Goal: Task Accomplishment & Management: Use online tool/utility

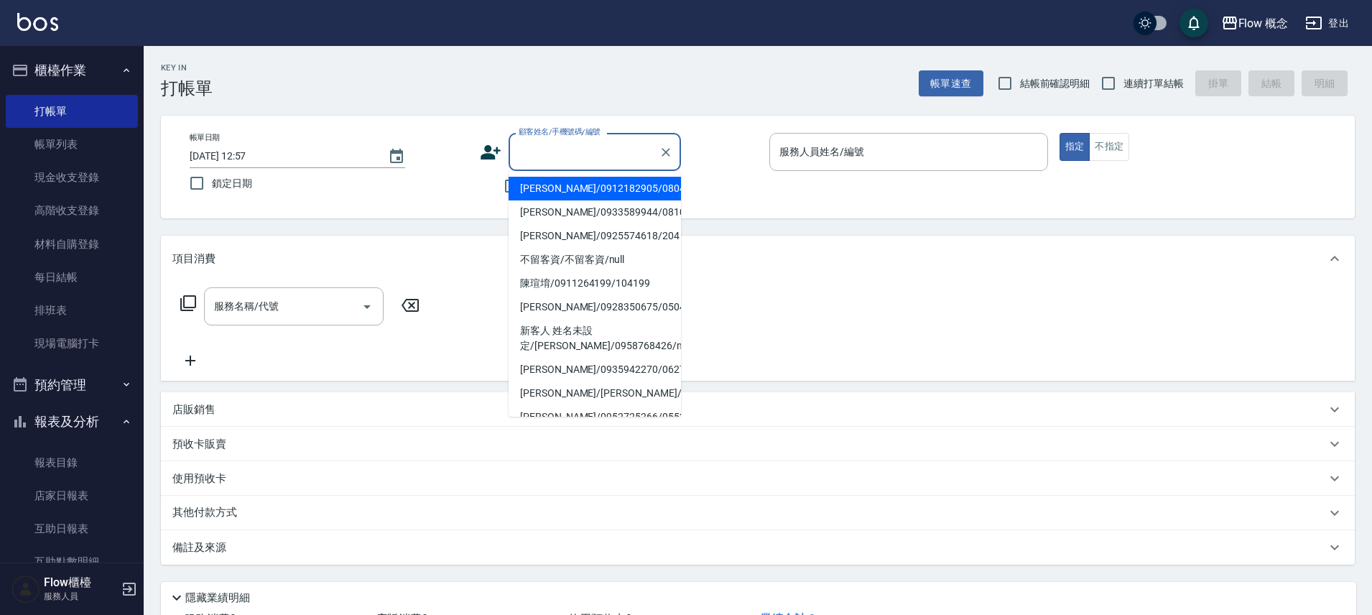
click at [570, 159] on input "顧客姓名/手機號碼/編號" at bounding box center [584, 151] width 138 height 25
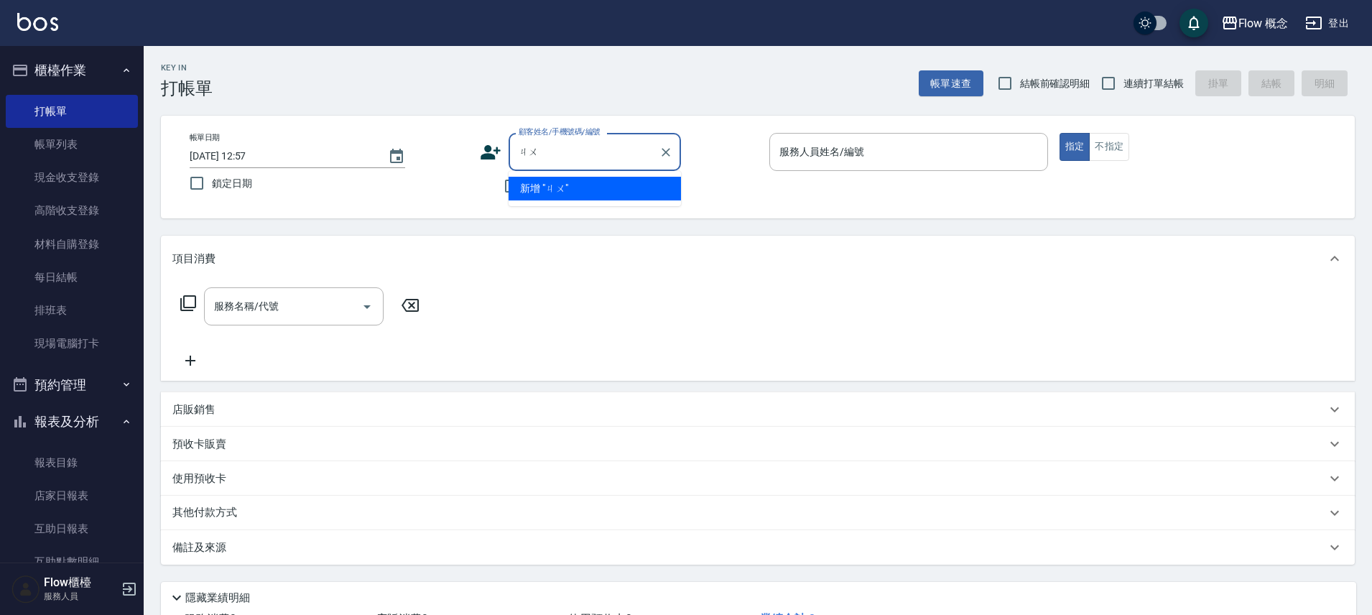
type input "ㄐ"
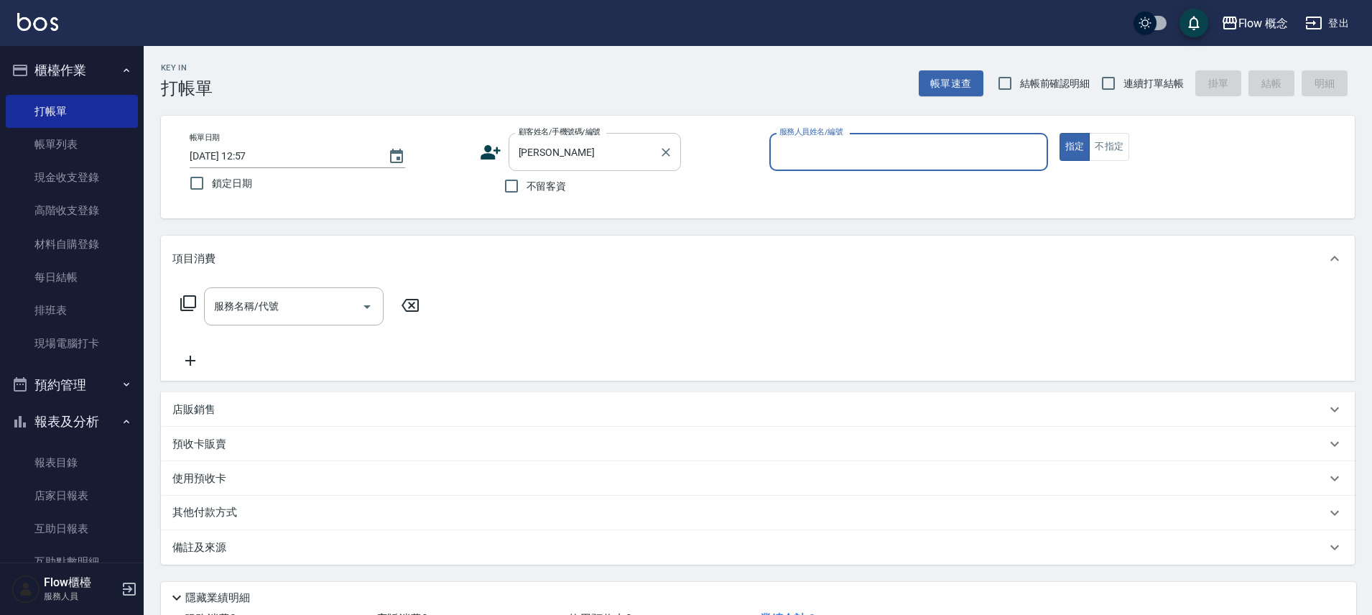
click at [646, 137] on div "[PERSON_NAME]姓名/手機號碼/編號" at bounding box center [595, 152] width 172 height 38
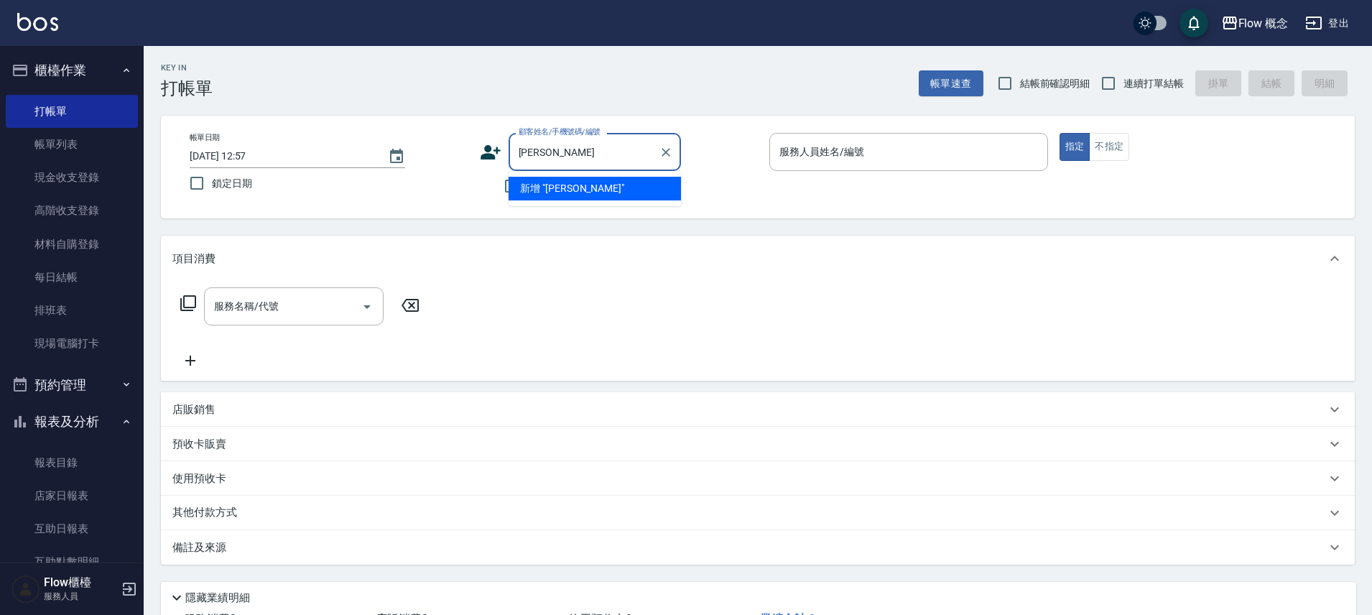
type input "黃"
type input "[PERSON_NAME]"
click at [664, 160] on button "Clear" at bounding box center [666, 152] width 20 height 20
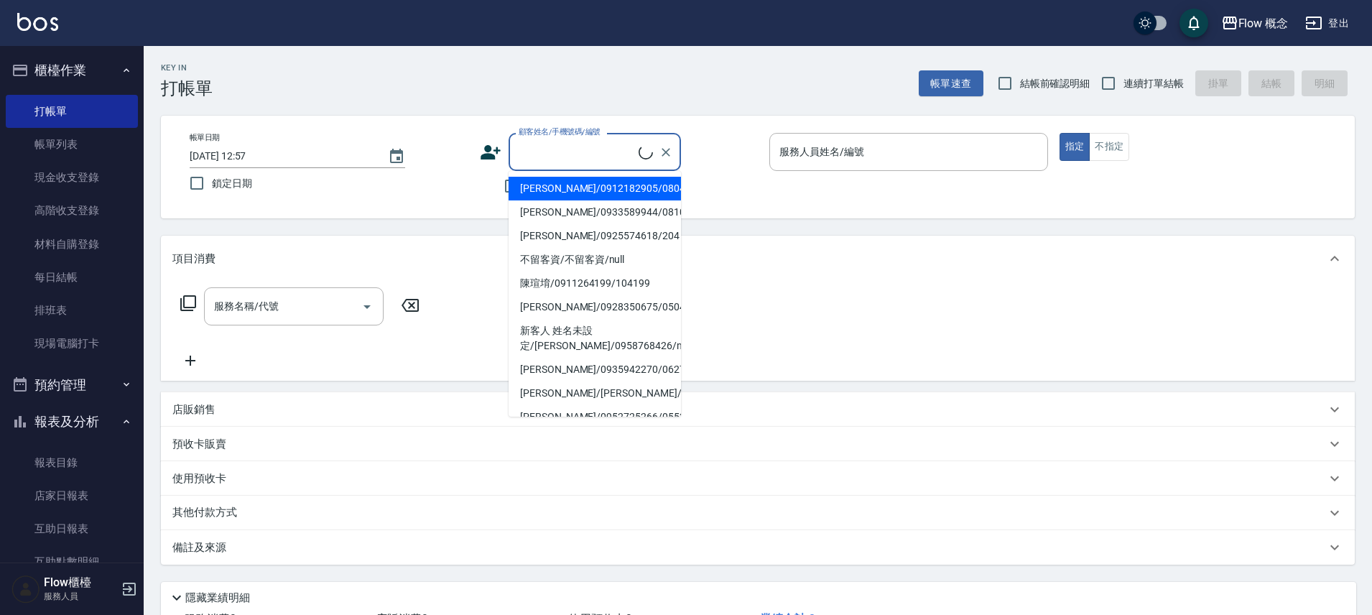
click at [647, 191] on li "[PERSON_NAME]/0912182905/0804081" at bounding box center [595, 189] width 172 height 24
type input "[PERSON_NAME]/0912182905/0804081"
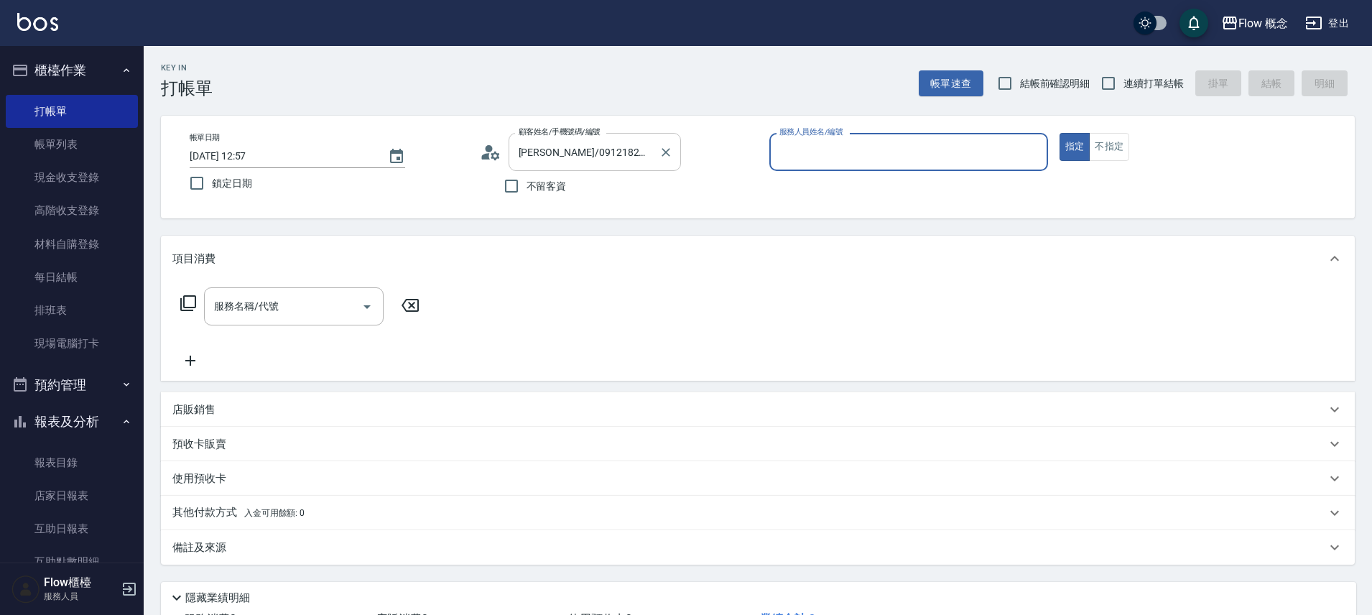
type input "Kimico-8"
click at [659, 157] on icon "Clear" at bounding box center [666, 152] width 14 height 14
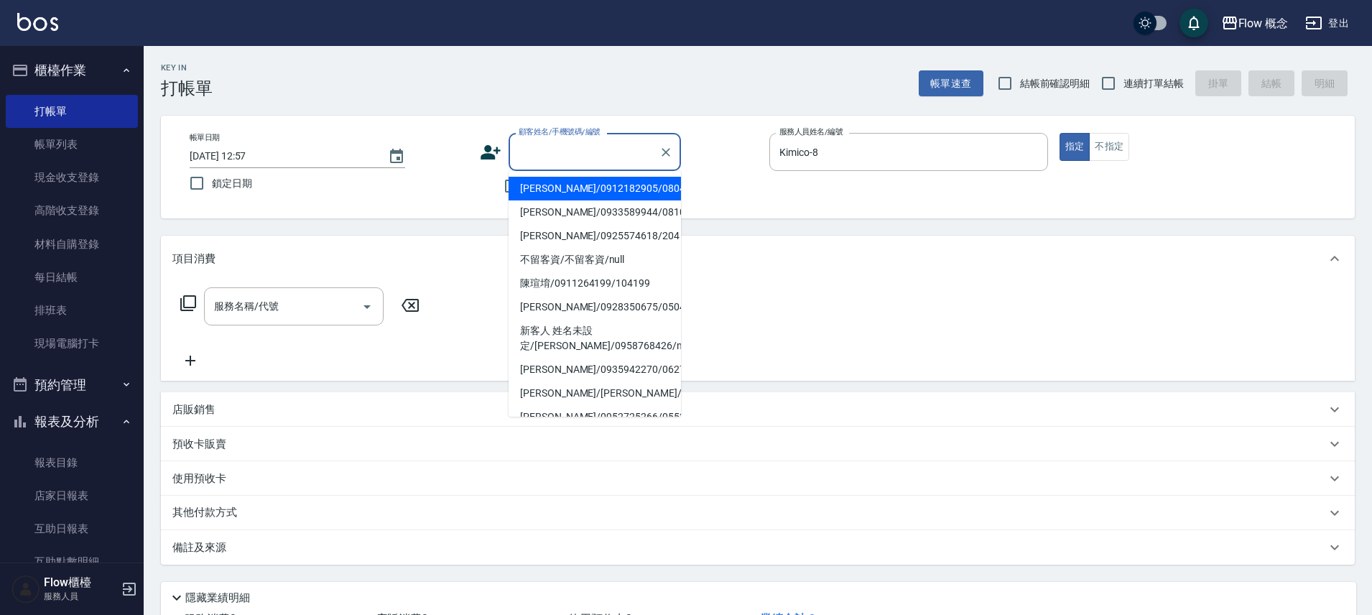
click at [608, 149] on input "顧客姓名/手機號碼/編號" at bounding box center [584, 151] width 138 height 25
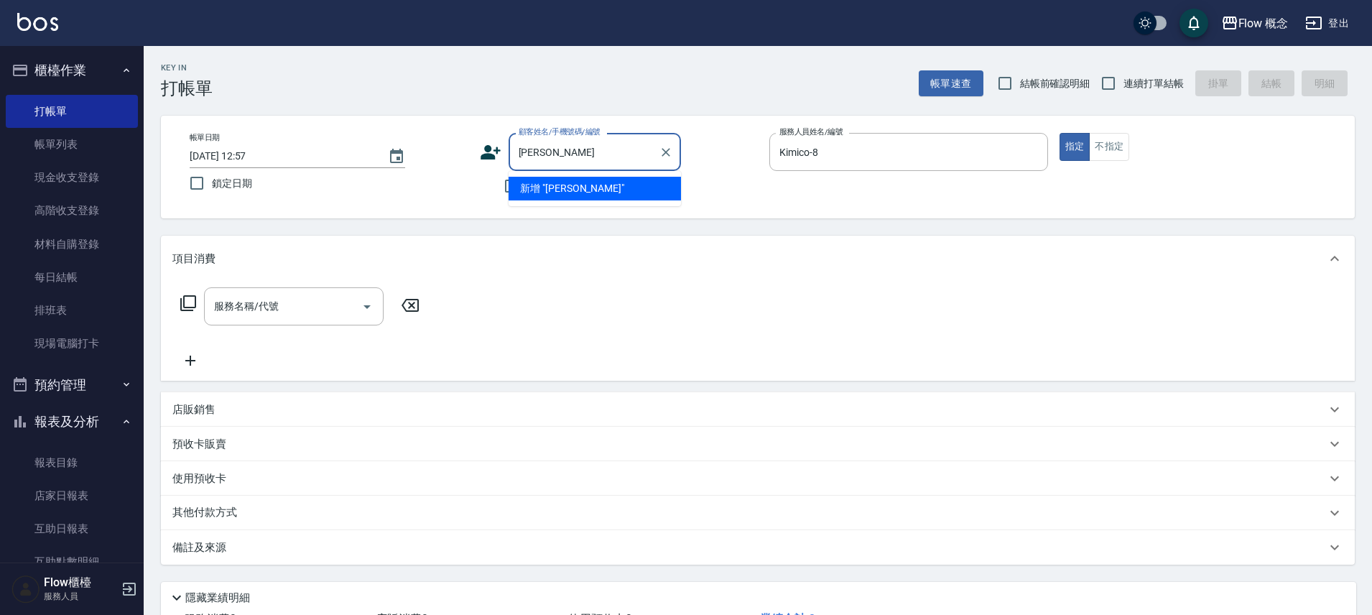
type input "[PERSON_NAME]/0987123923/033923"
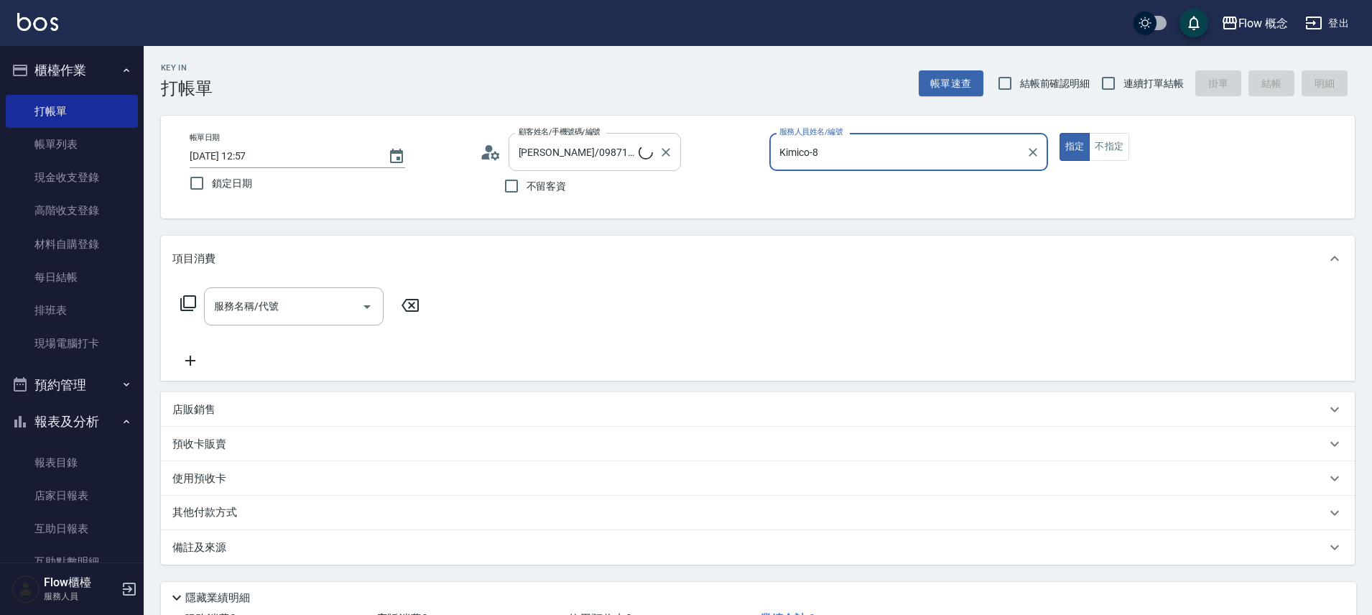
type input "Zora-3"
click at [1060, 133] on button "指定" at bounding box center [1075, 147] width 31 height 28
type button "true"
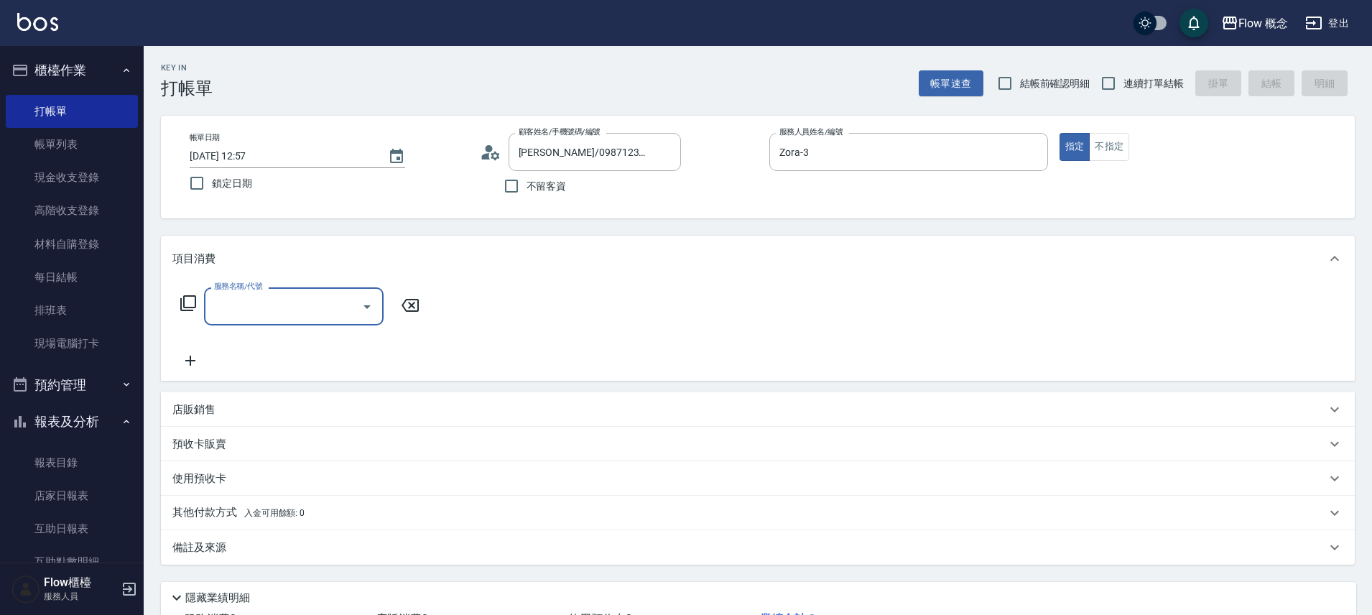
type input "４"
type input "髮質淨化(102)"
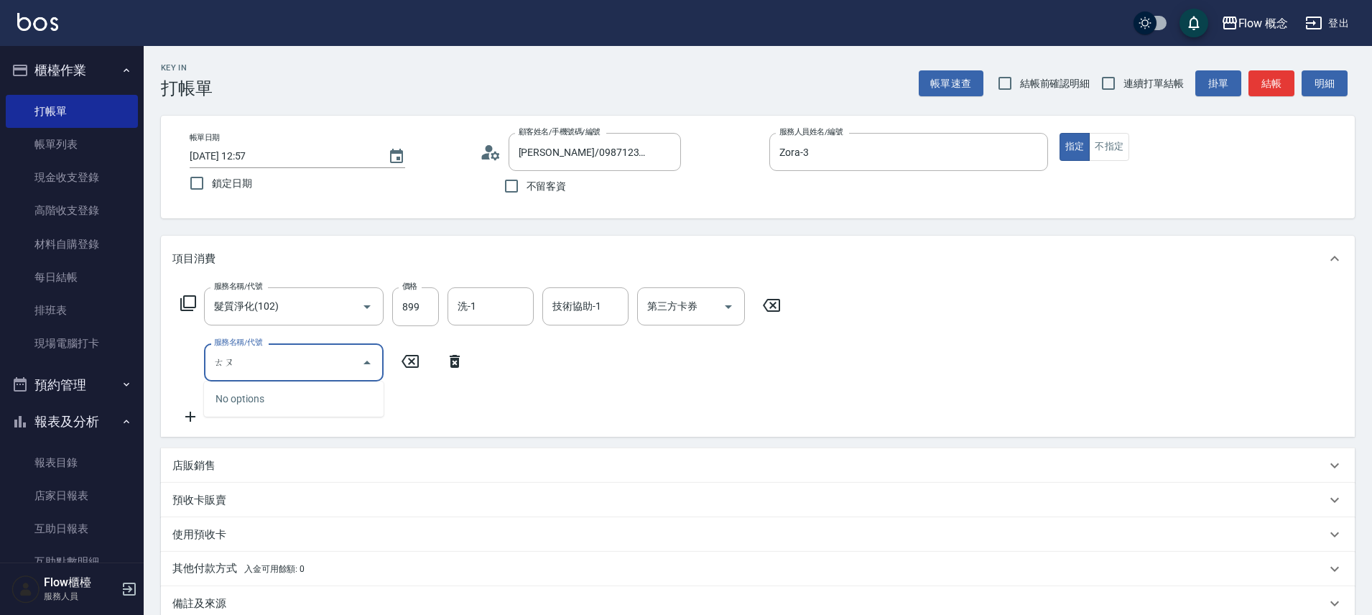
type input "ㄊ"
type input "基礎蘊髮(601)"
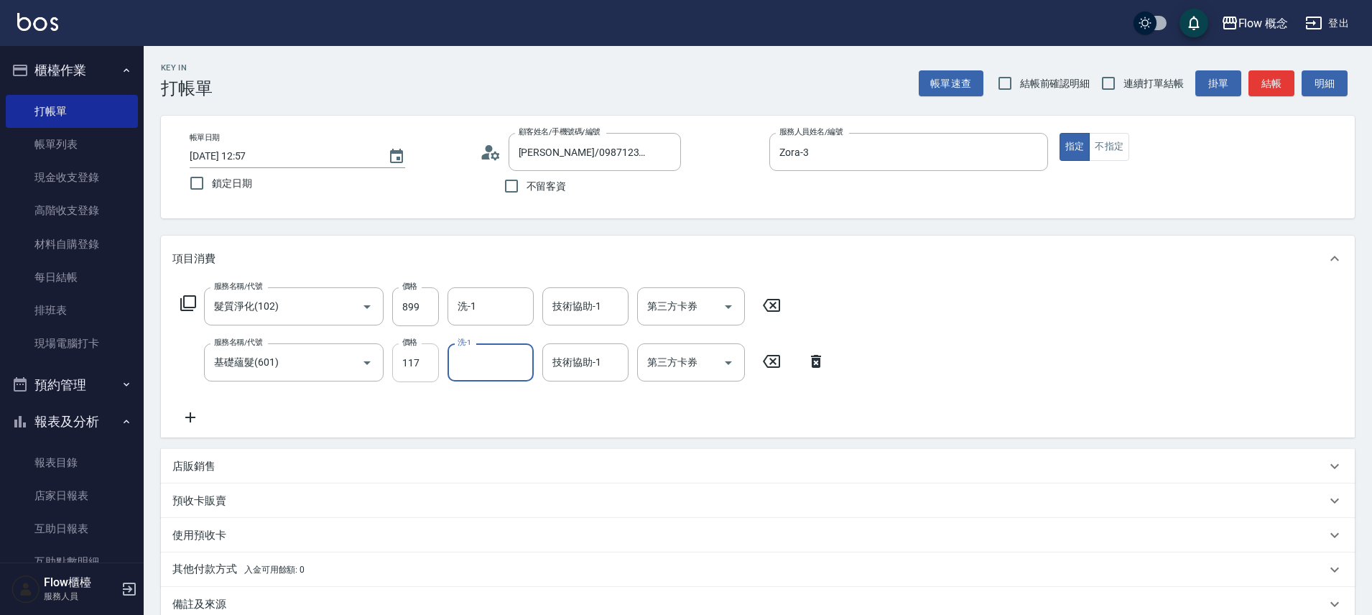
click at [405, 366] on input "117" at bounding box center [415, 362] width 47 height 39
type input "1170"
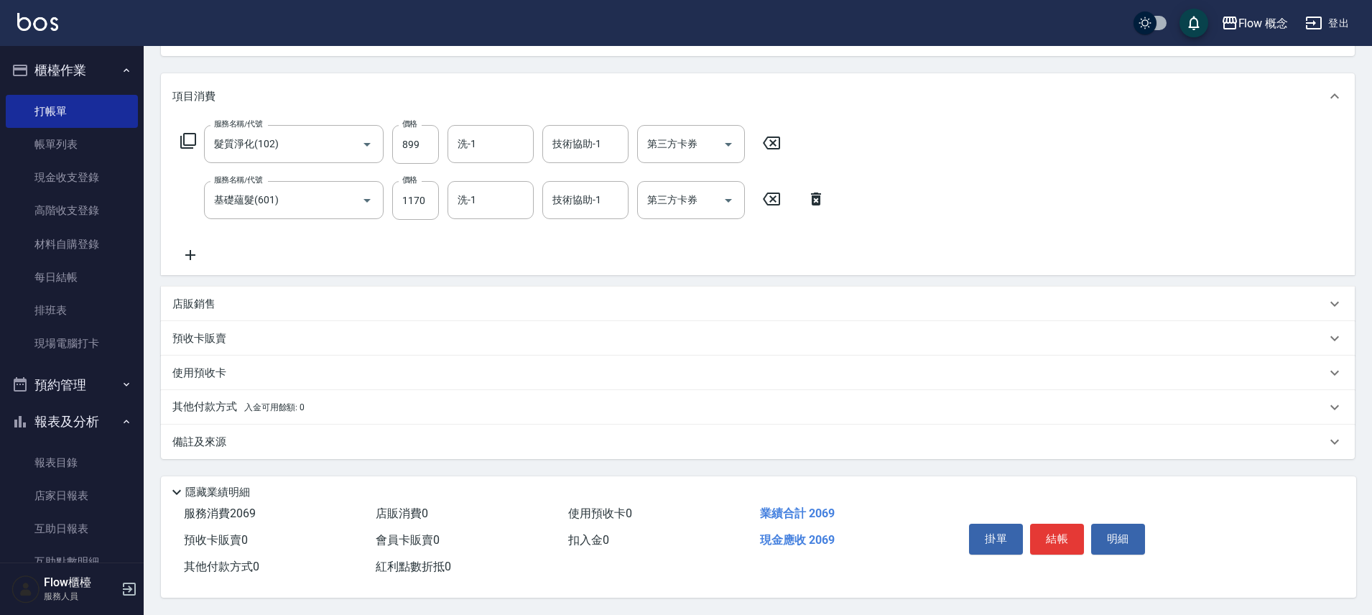
click at [189, 310] on div "店販銷售" at bounding box center [758, 304] width 1194 height 34
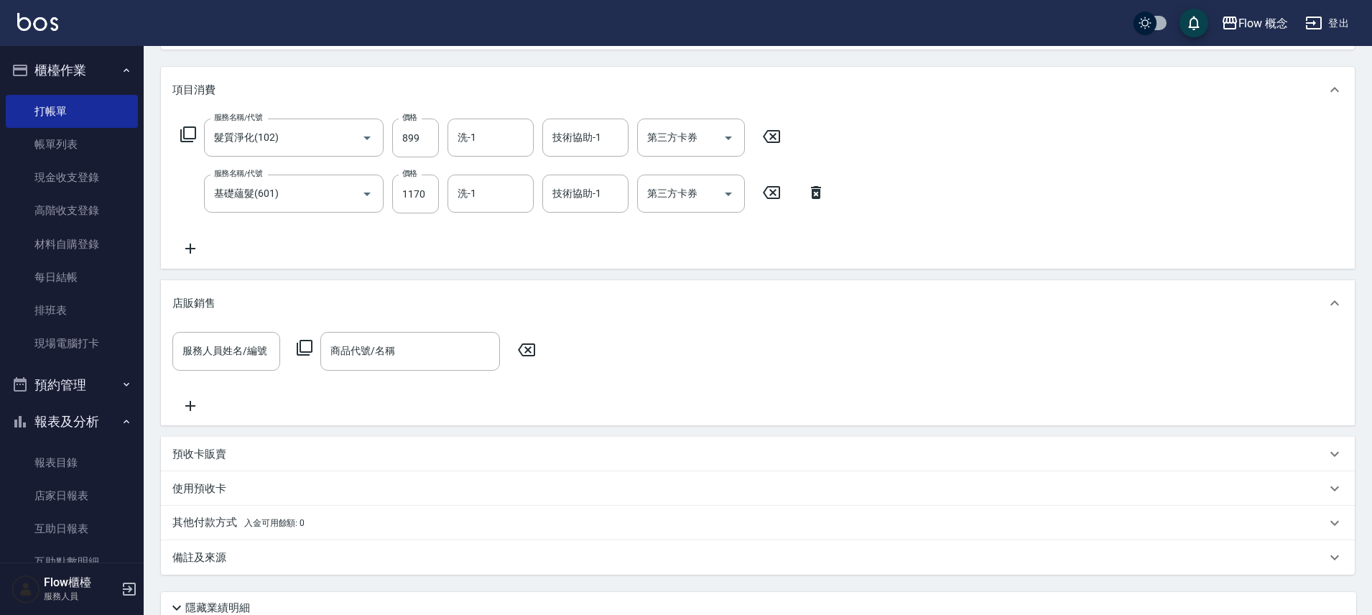
scroll to position [1, 0]
click at [189, 310] on p "店販銷售" at bounding box center [193, 303] width 43 height 15
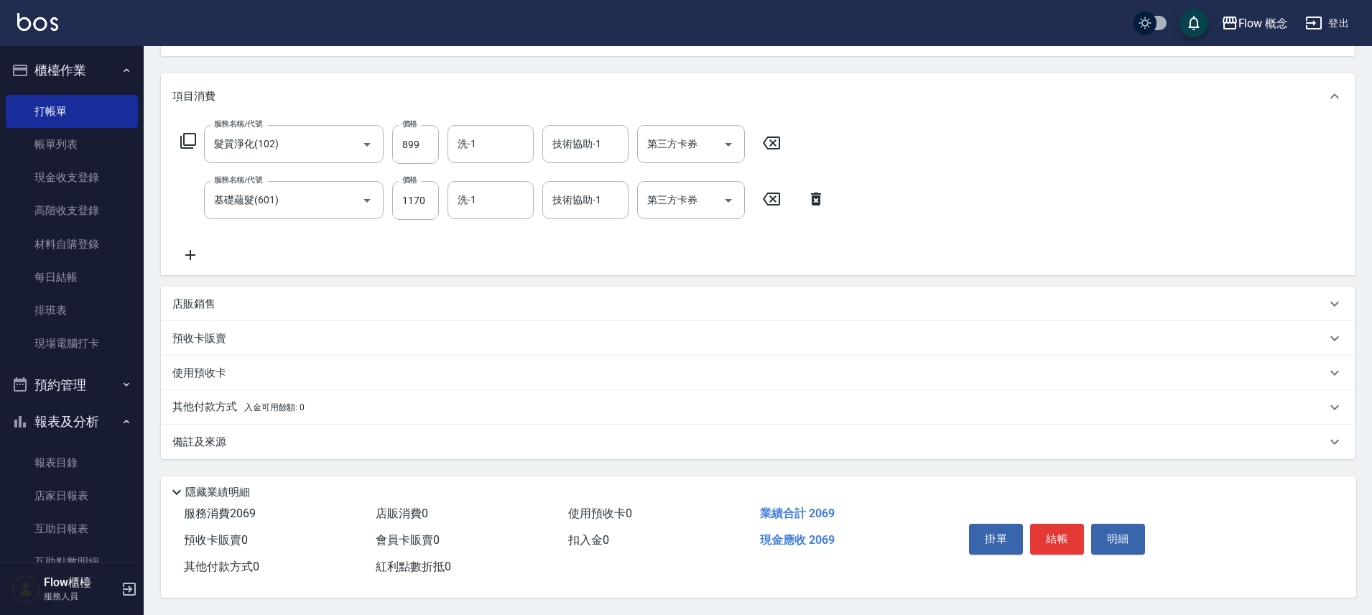
click at [206, 414] on div "其他付款方式 入金可用餘額: 0" at bounding box center [758, 407] width 1194 height 34
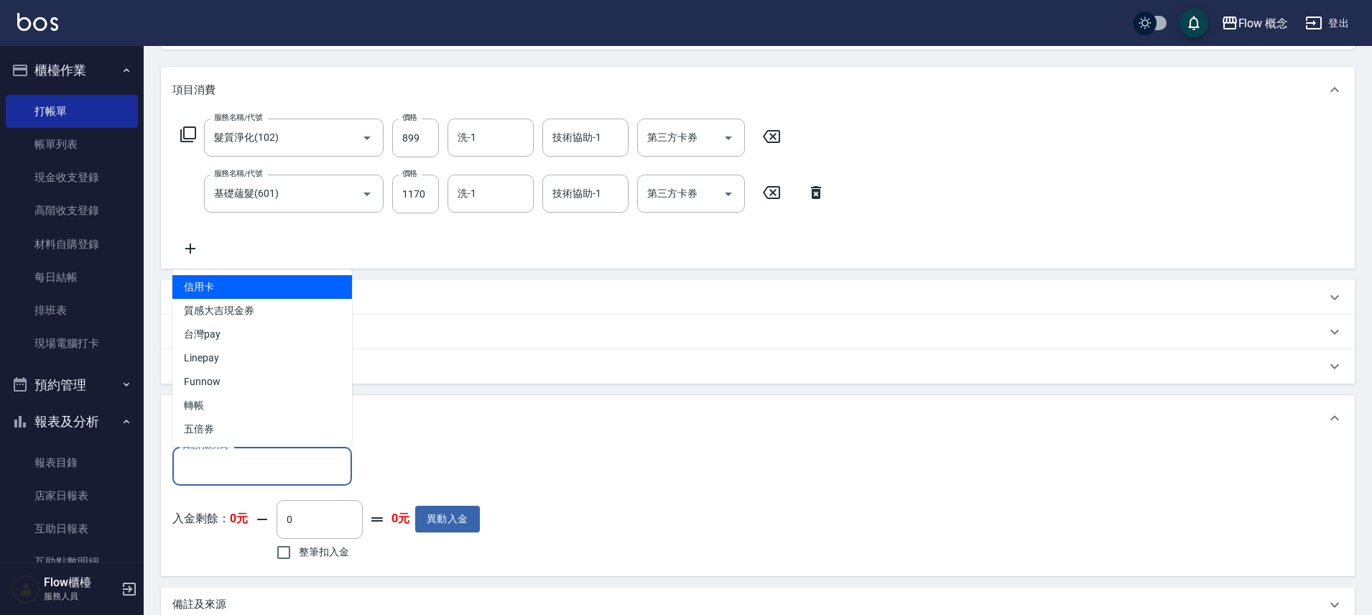
click at [220, 460] on input "其他付款方式" at bounding box center [262, 465] width 167 height 25
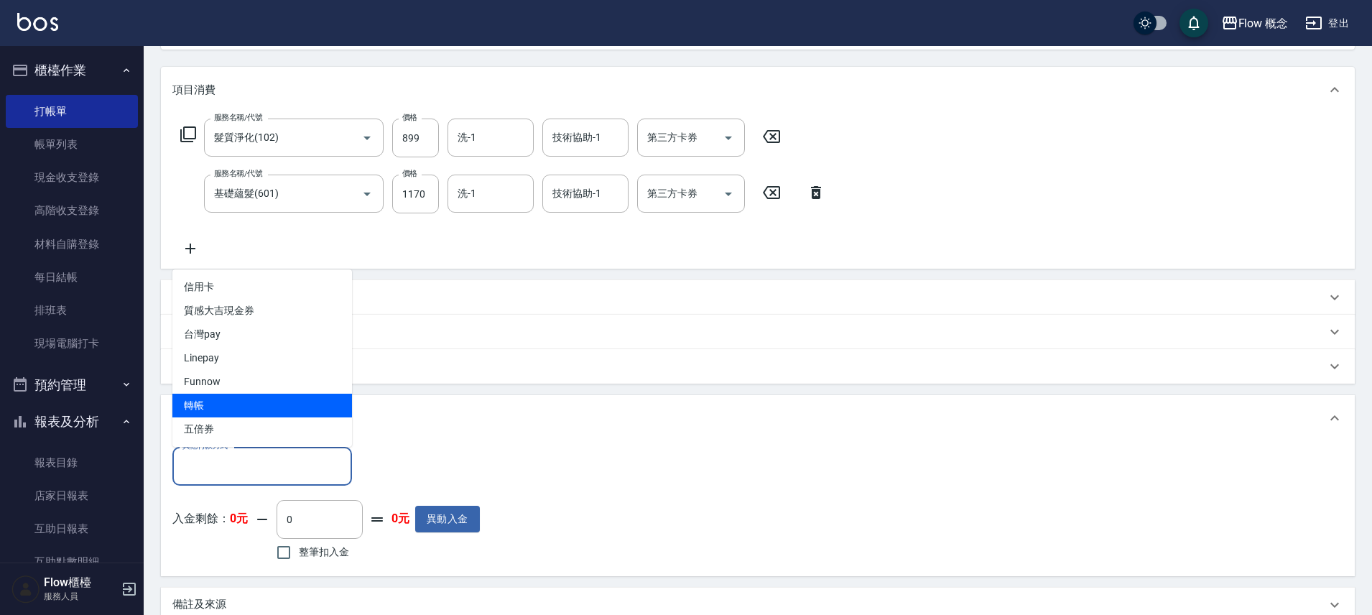
click at [243, 402] on span "轉帳" at bounding box center [262, 406] width 180 height 24
type input "轉帳"
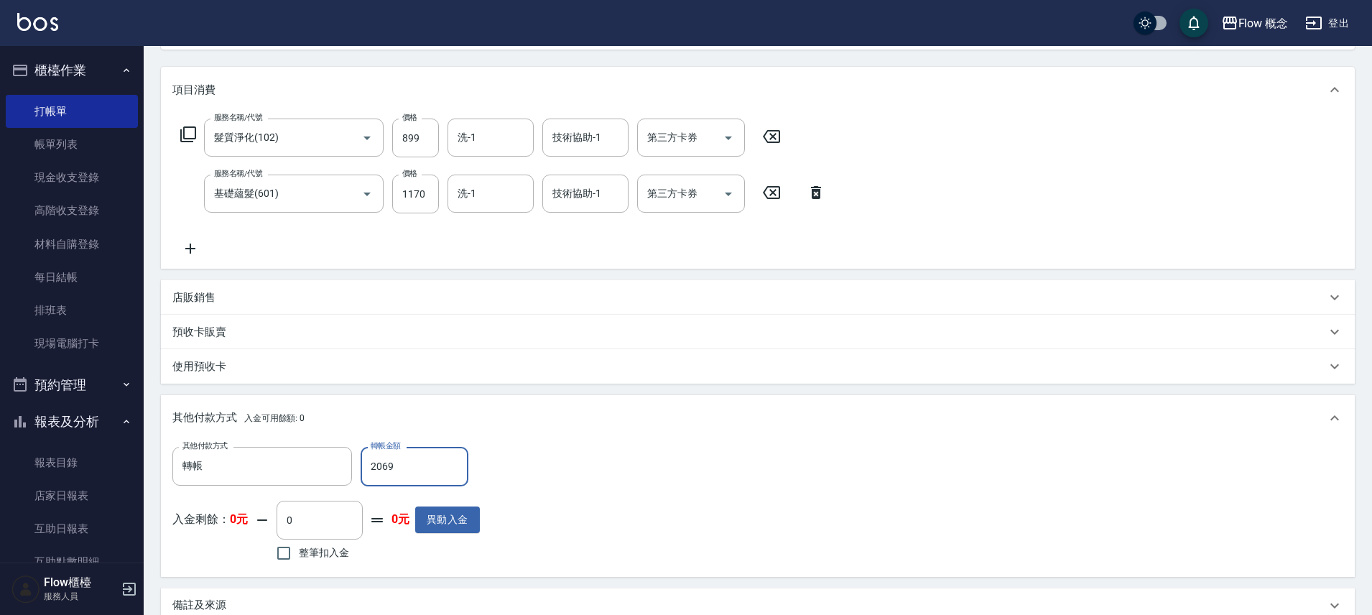
type input "2069"
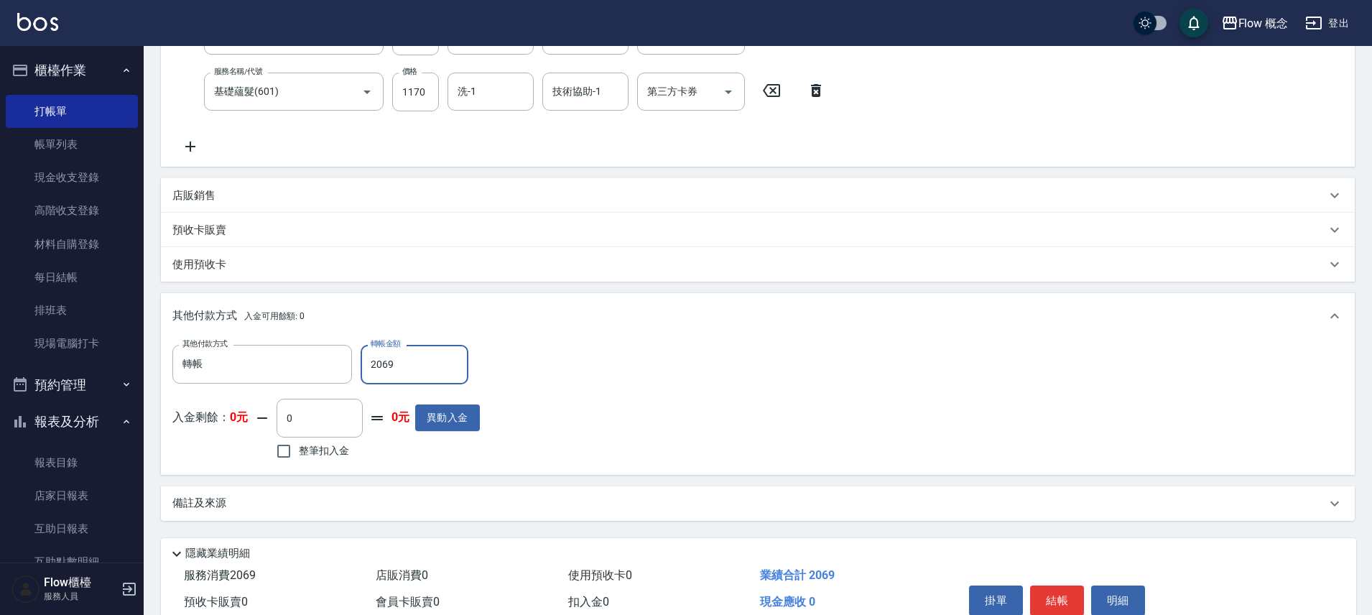
scroll to position [339, 0]
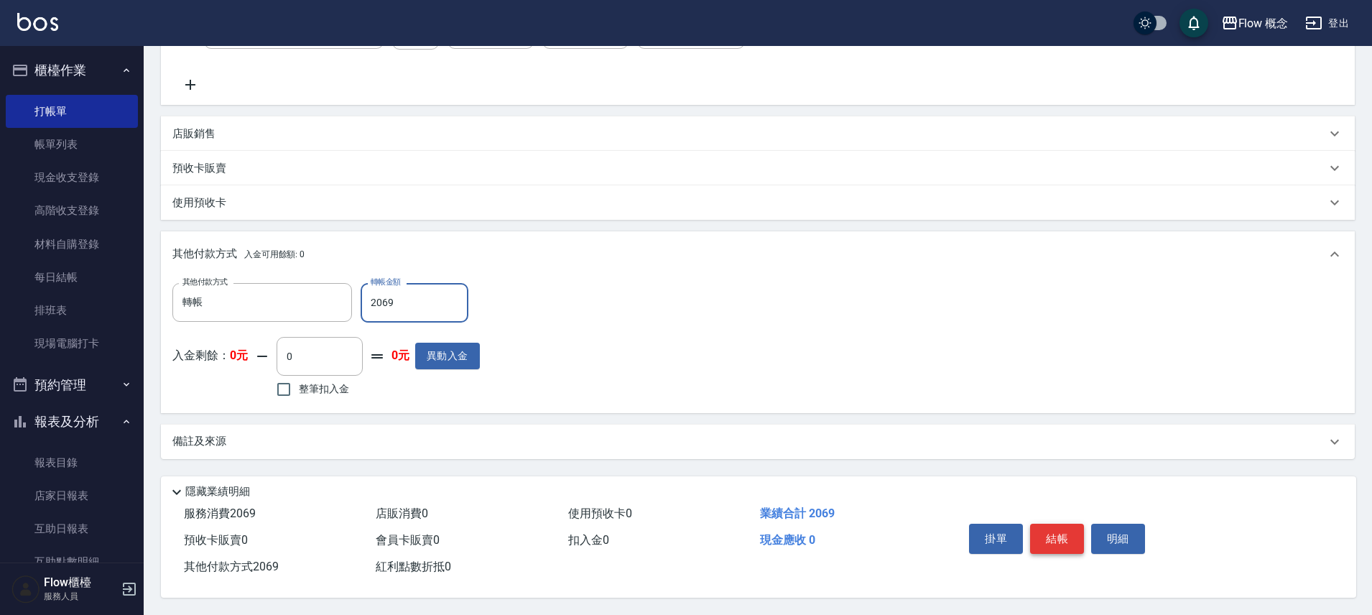
click at [1078, 540] on button "結帳" at bounding box center [1057, 539] width 54 height 30
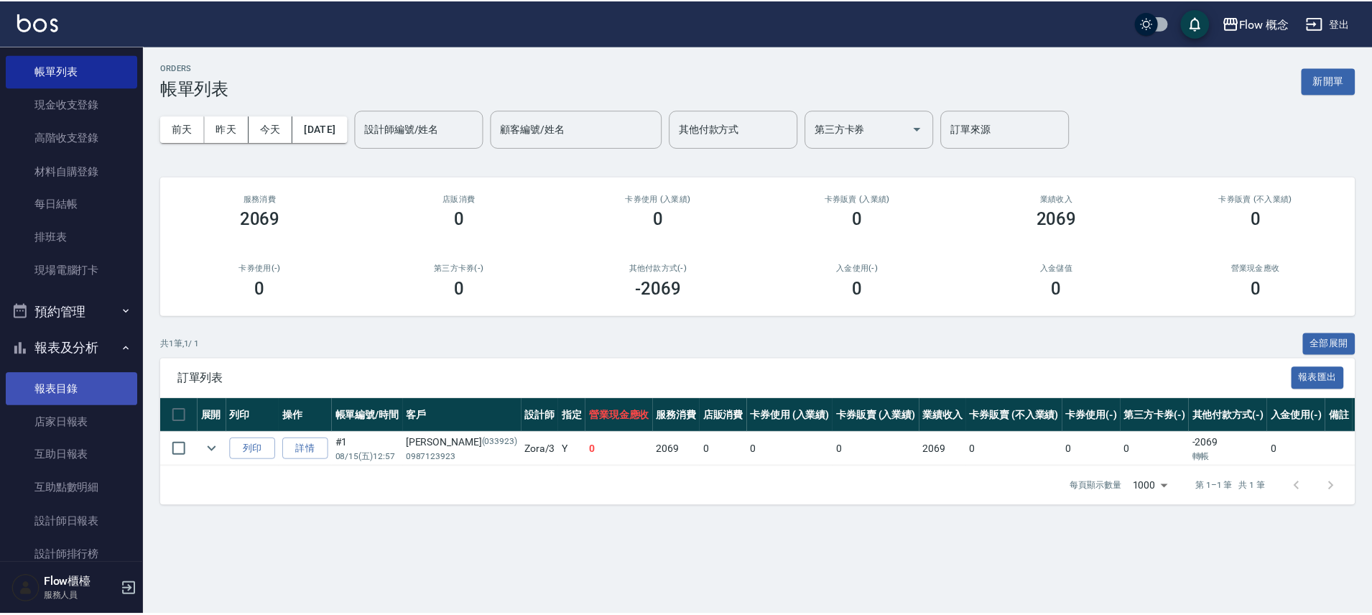
scroll to position [213, 0]
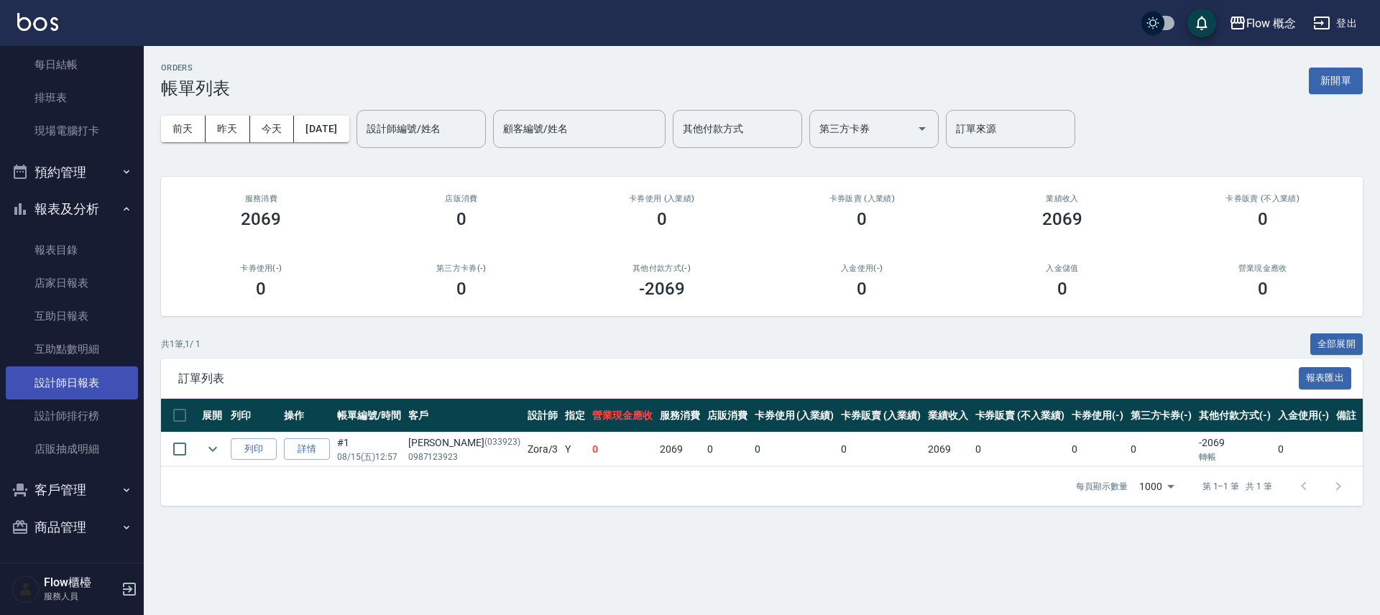
click at [95, 368] on link "設計師日報表" at bounding box center [72, 382] width 132 height 33
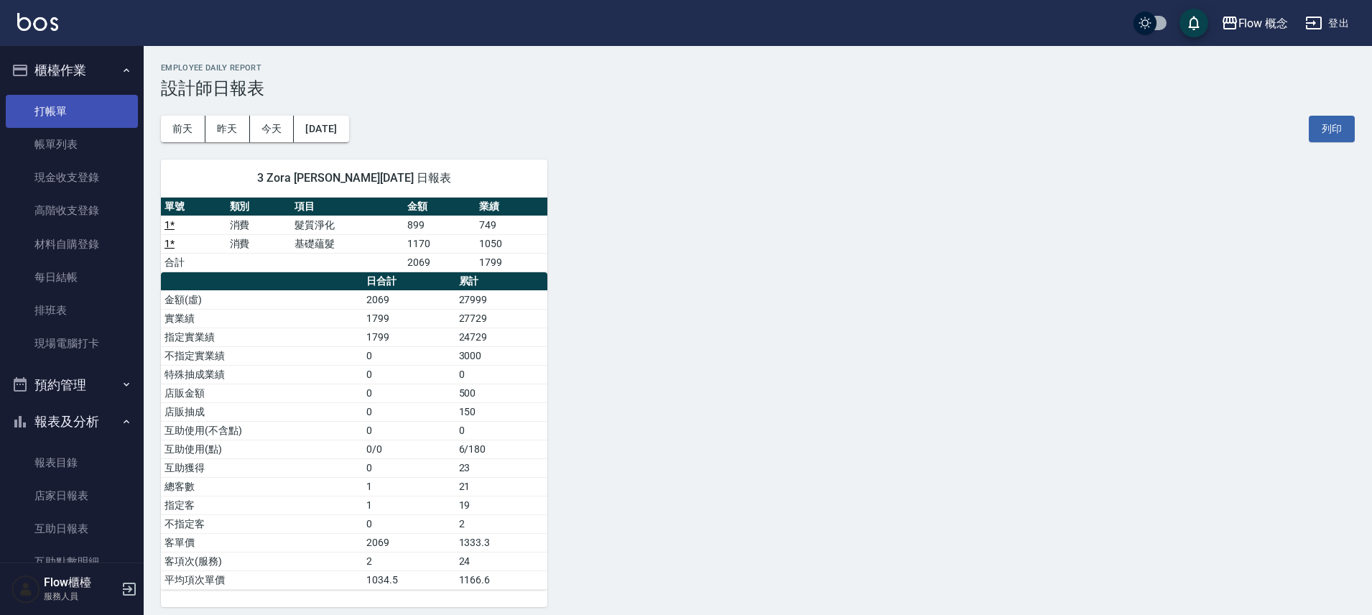
click at [75, 116] on link "打帳單" at bounding box center [72, 111] width 132 height 33
